Goal: Register for event/course

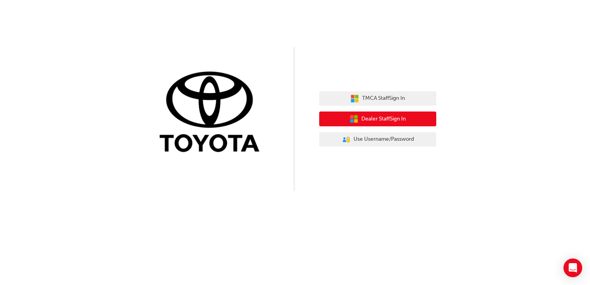
click at [370, 117] on span "Dealer Staff Sign In" at bounding box center [383, 119] width 44 height 9
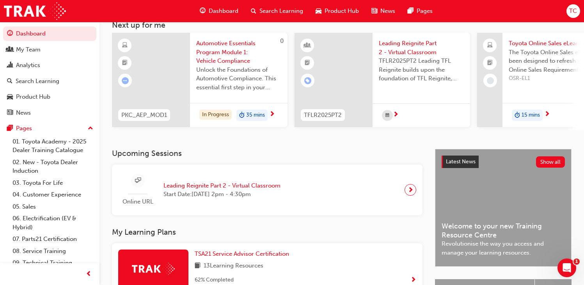
scroll to position [117, 0]
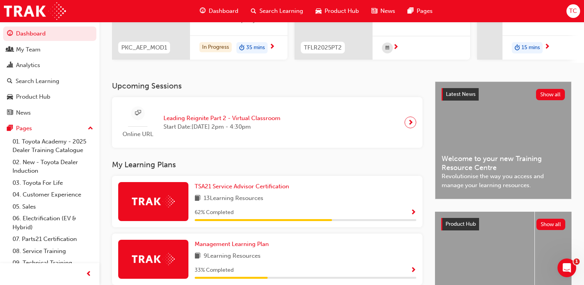
click at [202, 122] on span "Leading Reignite Part 2 - Virtual Classroom" at bounding box center [221, 118] width 117 height 9
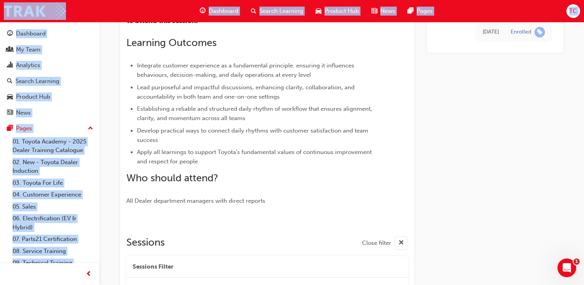
scroll to position [721, 0]
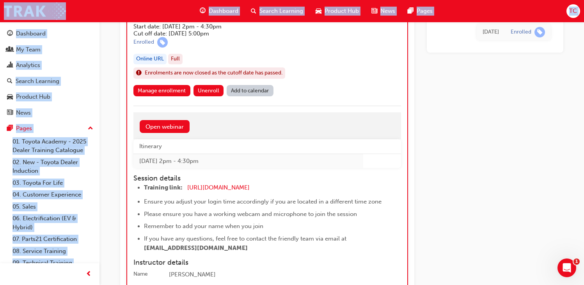
click at [377, 76] on div "Leading Reignite Part 2 - Virtual Classroom Session id: TFLR2025PT20072 Start d…" at bounding box center [266, 42] width 267 height 86
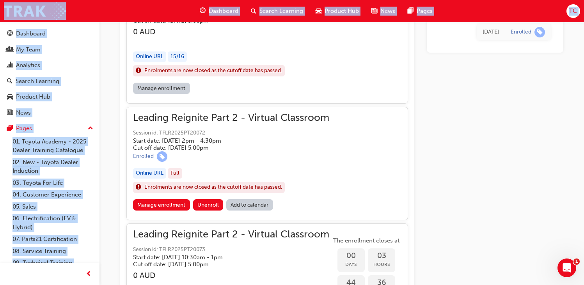
scroll to position [526, 0]
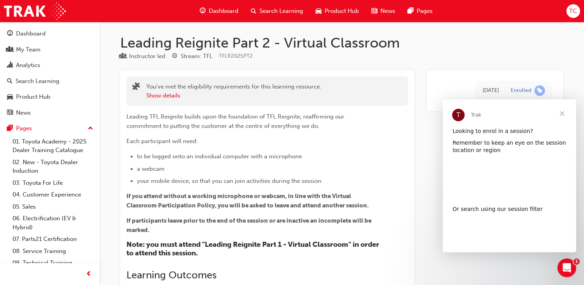
scroll to position [0, 0]
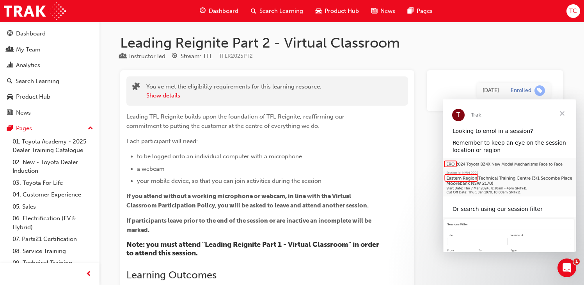
click at [567, 114] on span "Close" at bounding box center [562, 113] width 28 height 28
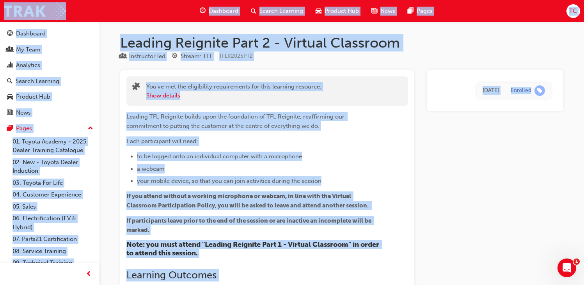
click at [168, 96] on button "Show details" at bounding box center [163, 95] width 34 height 9
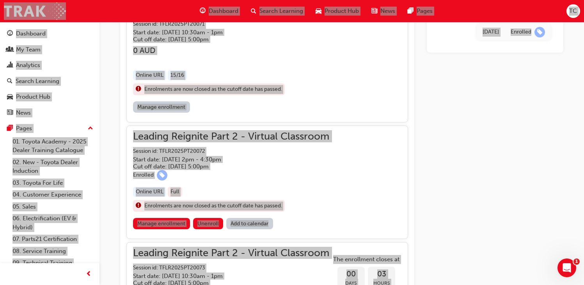
scroll to position [624, 0]
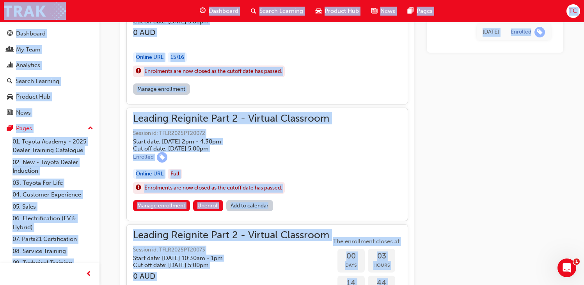
click at [151, 174] on div "Online URL" at bounding box center [149, 174] width 33 height 11
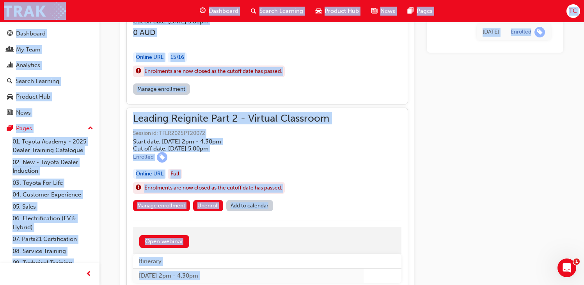
click at [155, 172] on div "Online URL" at bounding box center [149, 174] width 33 height 11
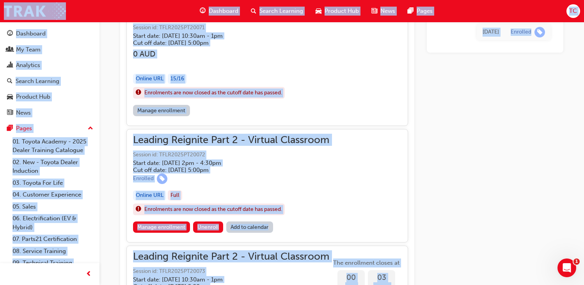
scroll to position [663, 0]
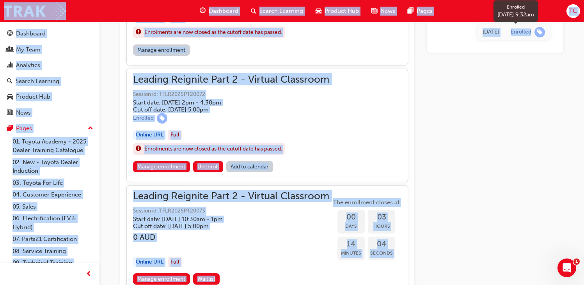
click at [536, 29] on span "learningRecordVerb_ENROLL-icon" at bounding box center [539, 32] width 11 height 11
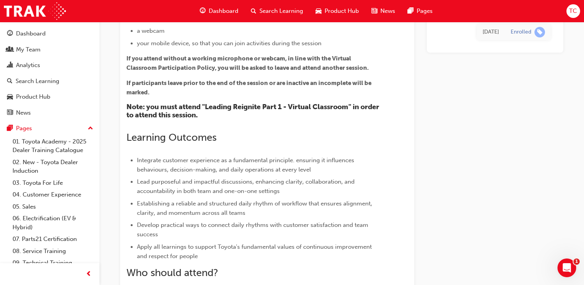
scroll to position [0, 0]
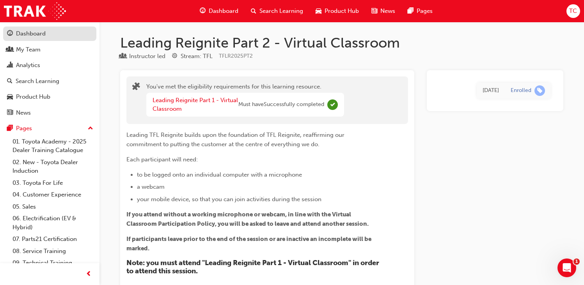
click at [33, 39] on link "Dashboard" at bounding box center [49, 34] width 93 height 14
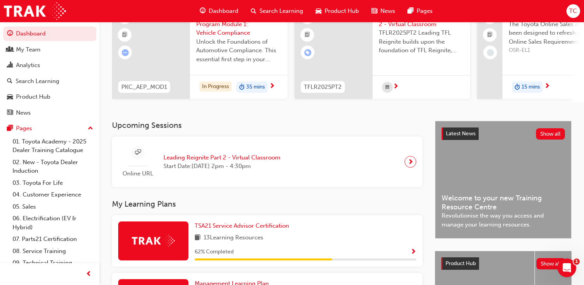
scroll to position [78, 0]
click at [411, 165] on span "next-icon" at bounding box center [410, 161] width 6 height 11
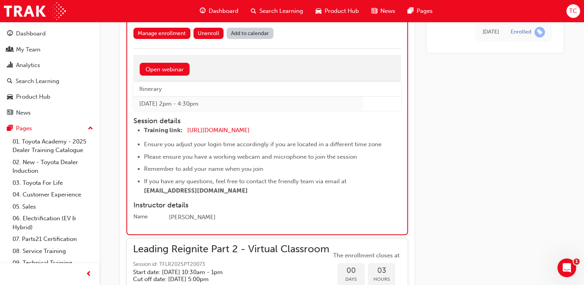
scroll to position [781, 0]
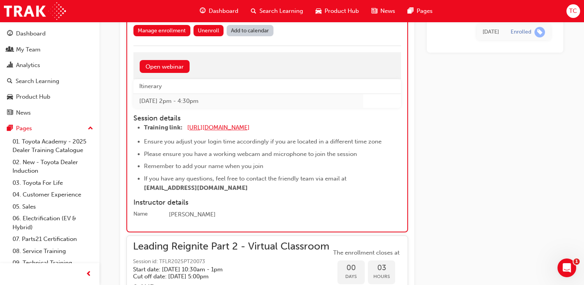
click at [237, 128] on span "https://zoom.us/j/5361740724" at bounding box center [218, 127] width 62 height 7
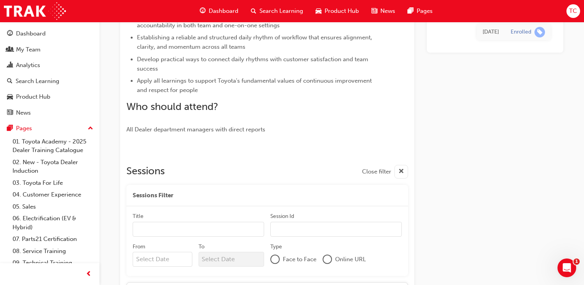
scroll to position [721, 0]
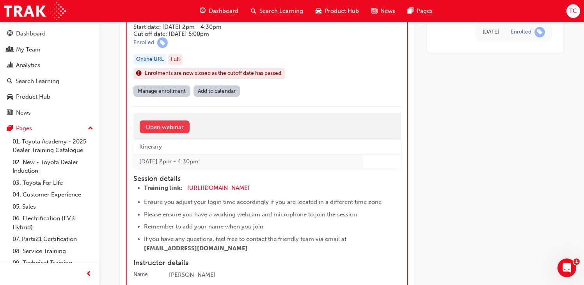
click at [175, 127] on link "Open webinar" at bounding box center [165, 126] width 50 height 13
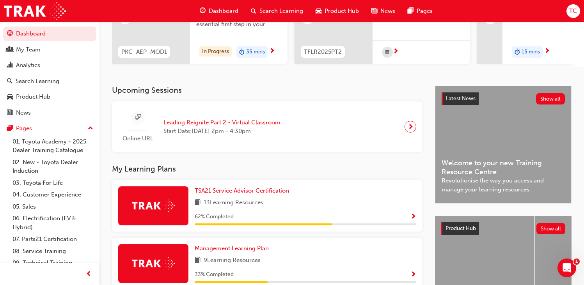
scroll to position [117, 0]
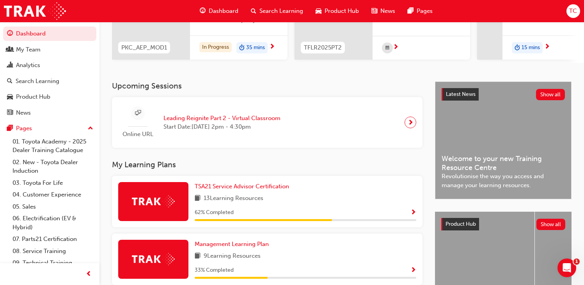
click at [144, 137] on span "Online URL" at bounding box center [137, 134] width 39 height 9
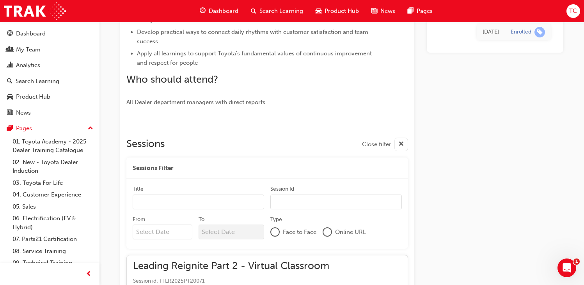
scroll to position [716, 0]
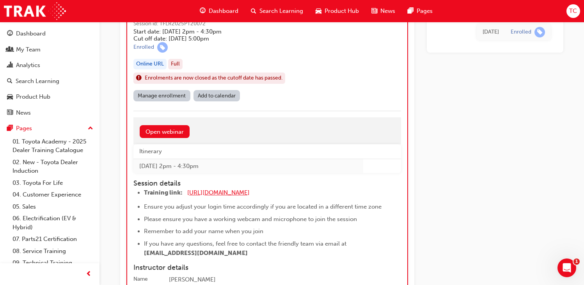
click at [248, 193] on span "[URL][DOMAIN_NAME]" at bounding box center [218, 192] width 62 height 7
